Goal: Transaction & Acquisition: Purchase product/service

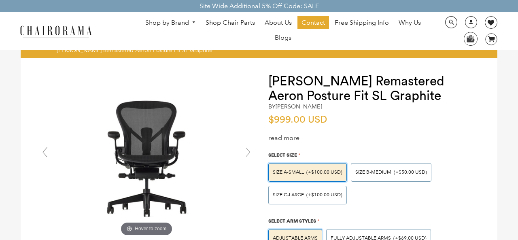
scroll to position [51, 0]
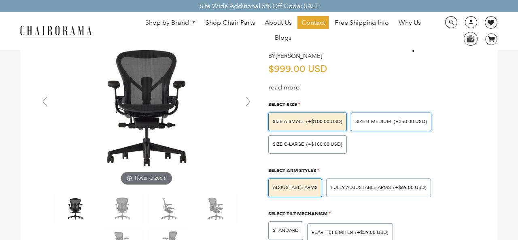
click at [400, 125] on div "SIZE B-MEDIUM (+$50.00 USD)" at bounding box center [391, 121] width 80 height 19
click at [0, 0] on input "SIZE B-MEDIUM (+$50.00 USD)" at bounding box center [0, 0] width 0 height 0
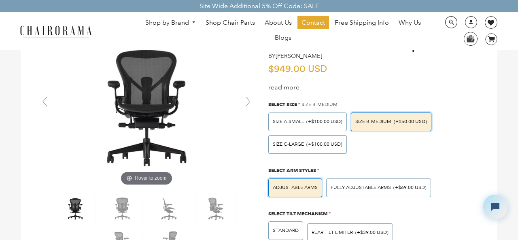
scroll to position [0, 0]
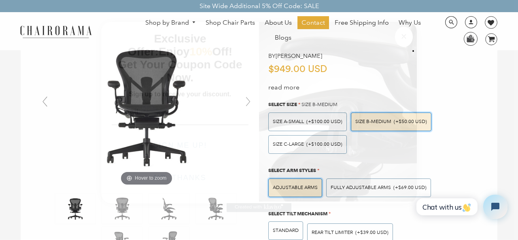
click at [453, 144] on div "Close dialog Exclusive Offer: Enjoy 10% Off! Get Your Coupon Code Now. Sign up …" at bounding box center [259, 119] width 518 height 240
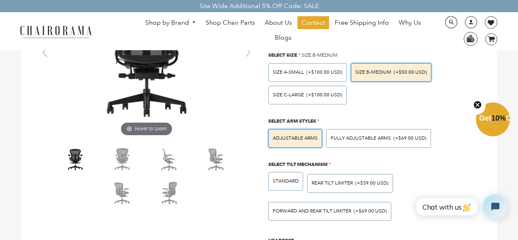
scroll to position [99, 0]
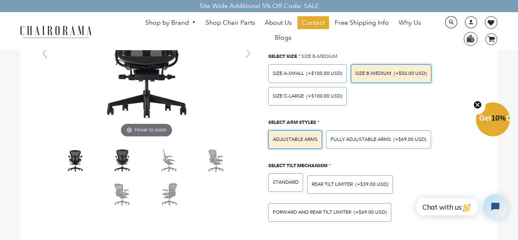
click at [123, 158] on img at bounding box center [122, 160] width 40 height 30
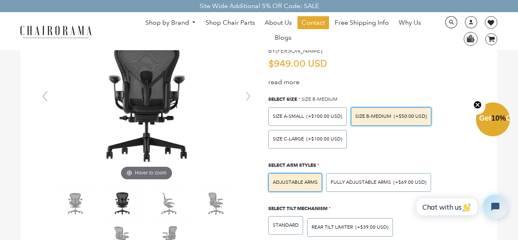
scroll to position [55, 0]
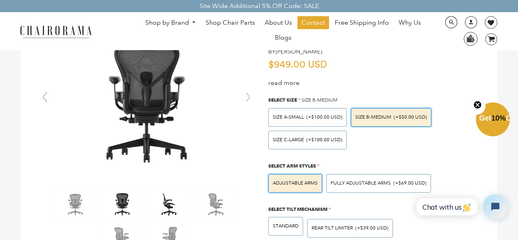
click at [168, 208] on img at bounding box center [169, 204] width 40 height 30
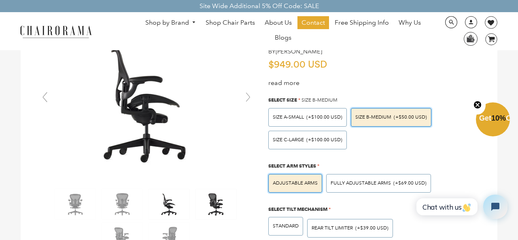
click at [216, 206] on img at bounding box center [216, 204] width 40 height 30
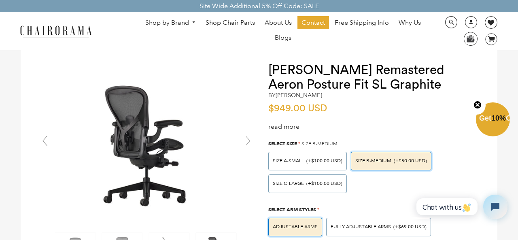
scroll to position [0, 0]
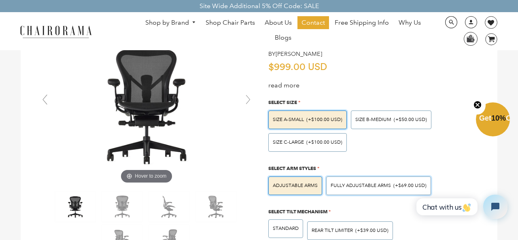
click at [363, 184] on span "Fully Adjustable Arms" at bounding box center [360, 185] width 60 height 6
click at [0, 0] on input "Fully Adjustable Arms (+$69.00 USD)" at bounding box center [0, 0] width 0 height 0
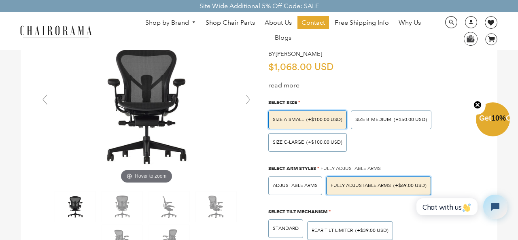
scroll to position [53, 0]
click at [374, 123] on div "SIZE B-MEDIUM (+$50.00 USD)" at bounding box center [391, 119] width 80 height 19
click at [0, 0] on input "SIZE B-MEDIUM (+$50.00 USD)" at bounding box center [0, 0] width 0 height 0
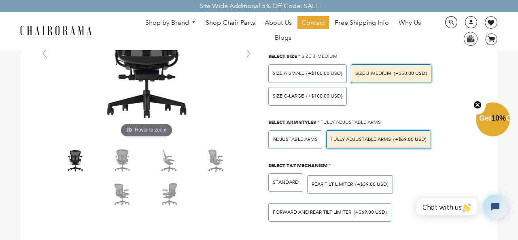
scroll to position [102, 0]
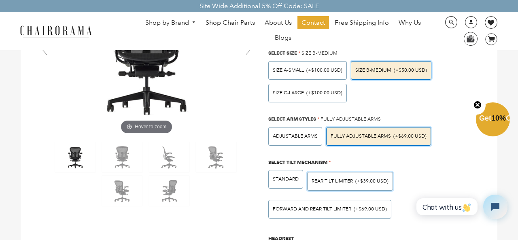
click at [364, 182] on span "(+$39.00 USD)" at bounding box center [371, 181] width 33 height 5
click at [0, 0] on input "REAR TILT LIMITER (+$39.00 USD)" at bounding box center [0, 0] width 0 height 0
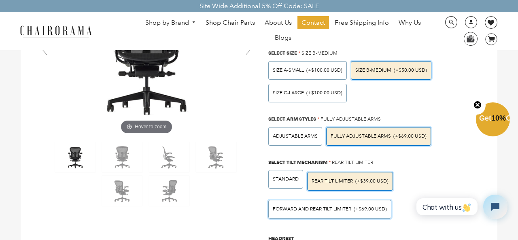
click at [362, 205] on div "FORWARD AND REAR TILT LIMITER (+$69.00 USD)" at bounding box center [329, 209] width 123 height 19
click at [0, 0] on input "FORWARD AND REAR TILT LIMITER (+$69.00 USD)" at bounding box center [0, 0] width 0 height 0
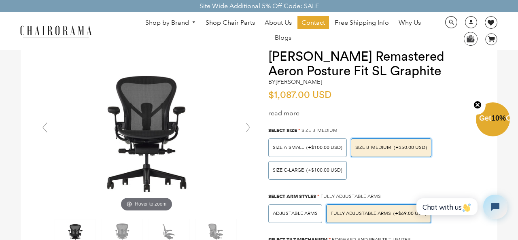
scroll to position [25, 0]
click at [320, 155] on div "SIZE A-SMALL (+$100.00 USD)" at bounding box center [307, 147] width 78 height 19
click at [0, 0] on input "SIZE A-SMALL (+$100.00 USD)" at bounding box center [0, 0] width 0 height 0
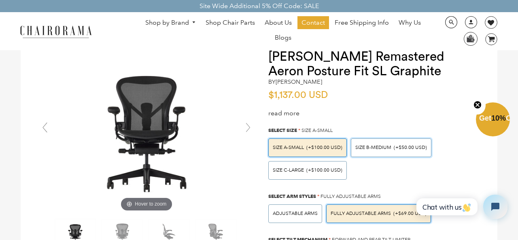
click at [366, 151] on div "SIZE B-MEDIUM (+$50.00 USD)" at bounding box center [391, 147] width 80 height 19
click at [0, 0] on input "SIZE B-MEDIUM (+$50.00 USD)" at bounding box center [0, 0] width 0 height 0
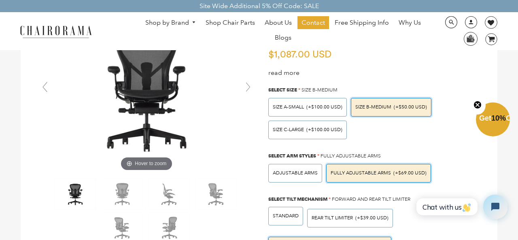
scroll to position [66, 0]
click at [306, 172] on span "Adjustable Arms" at bounding box center [295, 172] width 45 height 6
click at [0, 0] on input "Adjustable Arms" at bounding box center [0, 0] width 0 height 0
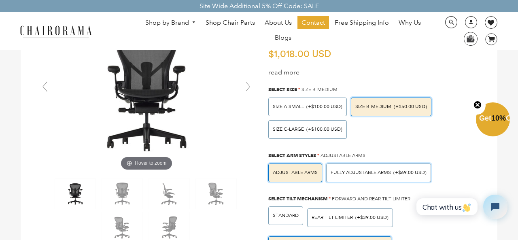
click at [354, 169] on span "Fully Adjustable Arms" at bounding box center [360, 172] width 60 height 6
click at [0, 0] on input "Fully Adjustable Arms (+$69.00 USD)" at bounding box center [0, 0] width 0 height 0
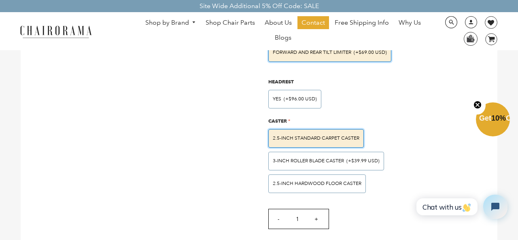
scroll to position [259, 0]
click at [345, 164] on div "3-inch Roller Blade Caster (+$39.99 USD)" at bounding box center [326, 160] width 116 height 19
click at [0, 0] on input "3-inch Roller Blade Caster (+$39.99 USD)" at bounding box center [0, 0] width 0 height 0
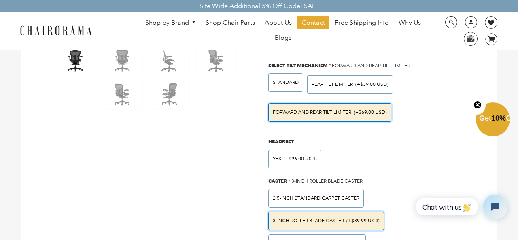
scroll to position [208, 0]
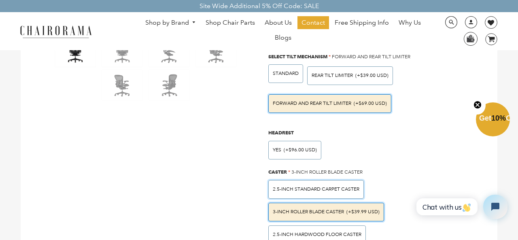
click at [296, 188] on span "2.5-inch Standard Carpet Caster" at bounding box center [316, 189] width 87 height 6
click at [0, 0] on input "2.5-inch Standard Carpet Caster" at bounding box center [0, 0] width 0 height 0
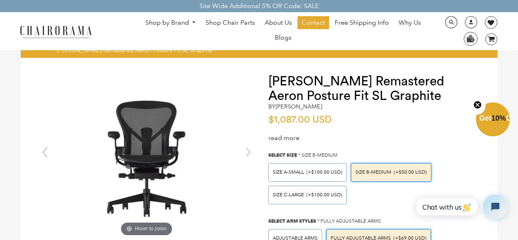
scroll to position [31, 0]
